Goal: Information Seeking & Learning: Learn about a topic

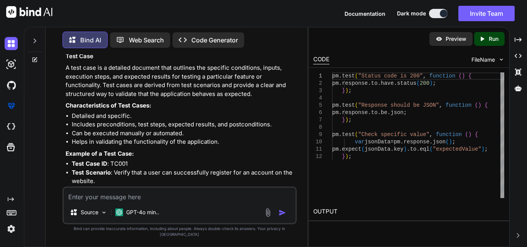
scroll to position [3173, 0]
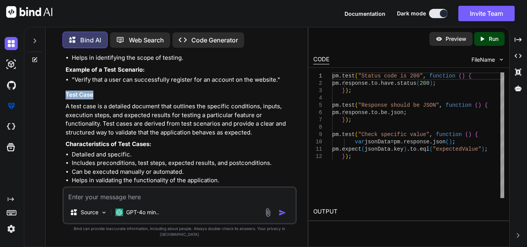
drag, startPoint x: 64, startPoint y: 92, endPoint x: 104, endPoint y: 96, distance: 40.3
click at [104, 96] on div "You 7 principles of testing Bind AI The seven principles of testing, often refe…" at bounding box center [180, 120] width 233 height 132
click at [104, 96] on h3 "Test Case" at bounding box center [181, 95] width 230 height 9
drag, startPoint x: 63, startPoint y: 93, endPoint x: 111, endPoint y: 88, distance: 48.5
click at [111, 88] on div "You 7 principles of testing Bind AI The seven principles of testing, often refe…" at bounding box center [180, 150] width 234 height 193
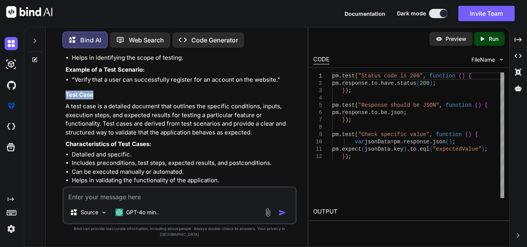
click at [111, 88] on div "In software testing, test scenarios and test cases are essential components tha…" at bounding box center [181, 172] width 230 height 490
drag, startPoint x: 63, startPoint y: 93, endPoint x: 99, endPoint y: 96, distance: 36.0
click at [99, 96] on div "You 7 principles of testing Bind AI The seven principles of testing, often refe…" at bounding box center [180, 150] width 234 height 193
click at [97, 93] on h3 "Test Case" at bounding box center [181, 95] width 230 height 9
drag, startPoint x: 70, startPoint y: 105, endPoint x: 55, endPoint y: 98, distance: 16.9
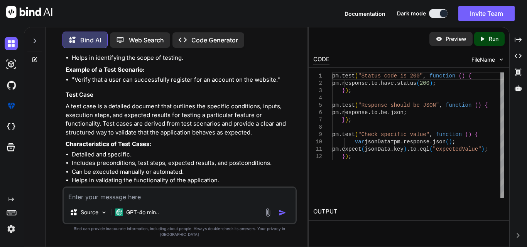
drag, startPoint x: 55, startPoint y: 98, endPoint x: 220, endPoint y: 127, distance: 168.2
click at [220, 127] on p "A test case is a detailed document that outlines the specific conditions, input…" at bounding box center [181, 119] width 230 height 35
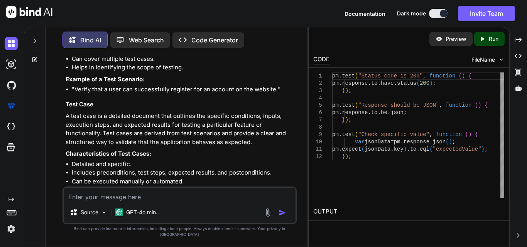
scroll to position [3178, 0]
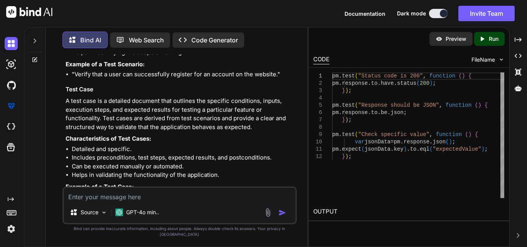
click at [216, 199] on textarea at bounding box center [180, 195] width 232 height 14
paste textarea "11. Manual Testing Process"
type textarea "11. Manual Testing Process"
click at [276, 215] on div at bounding box center [277, 212] width 26 height 9
click at [279, 215] on img "button" at bounding box center [283, 213] width 8 height 8
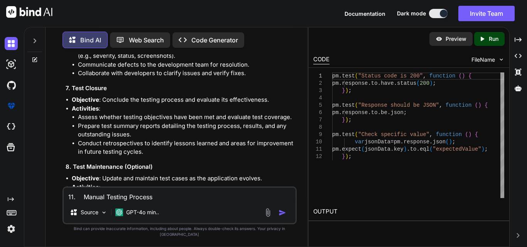
scroll to position [4029, 0]
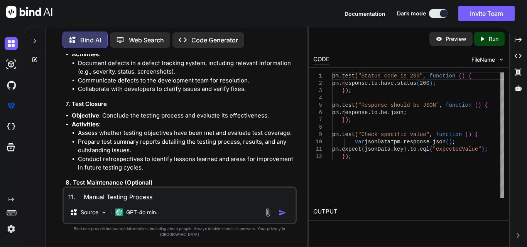
drag, startPoint x: 133, startPoint y: 117, endPoint x: 119, endPoint y: 112, distance: 15.1
click at [119, 112] on li "Objective : Conclude the testing process and evaluate its effectiveness." at bounding box center [183, 116] width 223 height 9
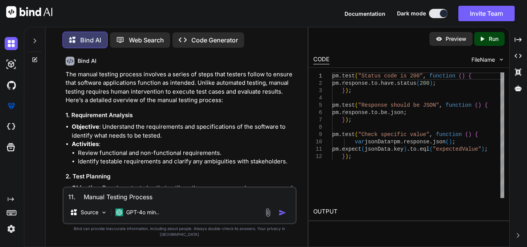
scroll to position [3565, 0]
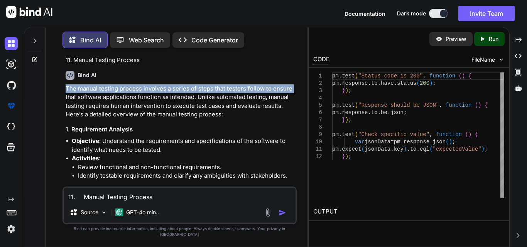
drag, startPoint x: 64, startPoint y: 86, endPoint x: 298, endPoint y: 88, distance: 233.5
click at [298, 88] on div "You 7 principles of testing Bind AI The seven principles of testing, often refe…" at bounding box center [180, 150] width 256 height 193
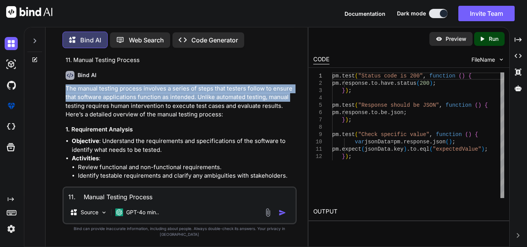
drag, startPoint x: 64, startPoint y: 87, endPoint x: 293, endPoint y: 95, distance: 228.6
click at [293, 95] on div "You 7 principles of testing Bind AI The seven principles of testing, often refe…" at bounding box center [180, 120] width 233 height 132
click at [294, 85] on p "The manual testing process involves a series of steps that testers follow to en…" at bounding box center [181, 102] width 230 height 35
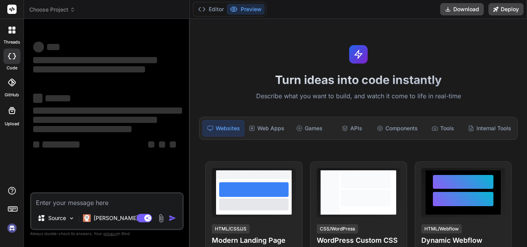
type textarea "x"
